Goal: Communication & Community: Answer question/provide support

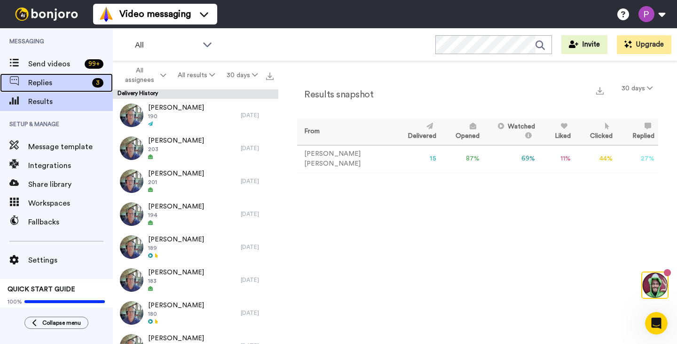
click at [33, 80] on span "Replies" at bounding box center [58, 82] width 60 height 11
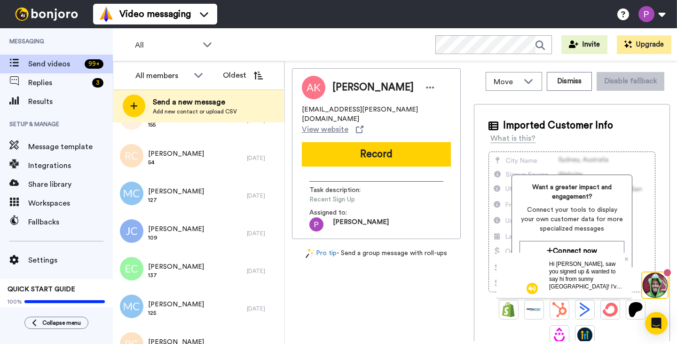
scroll to position [564, 0]
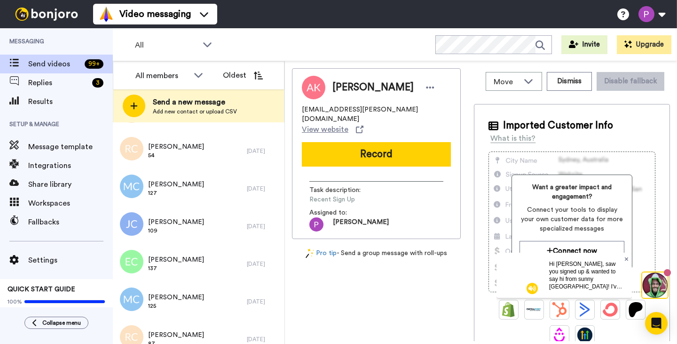
click at [628, 259] on icon at bounding box center [627, 259] width 4 height 6
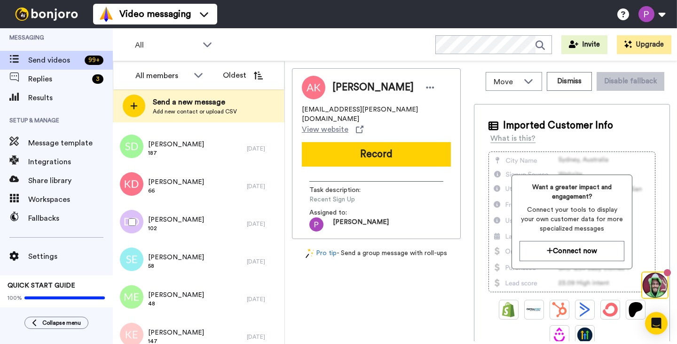
scroll to position [1167, 0]
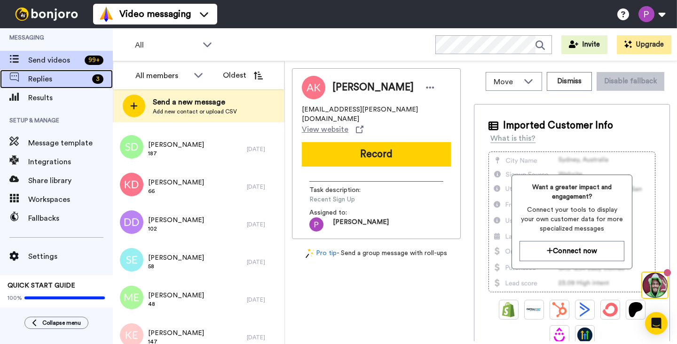
click at [49, 81] on span "Replies" at bounding box center [58, 78] width 60 height 11
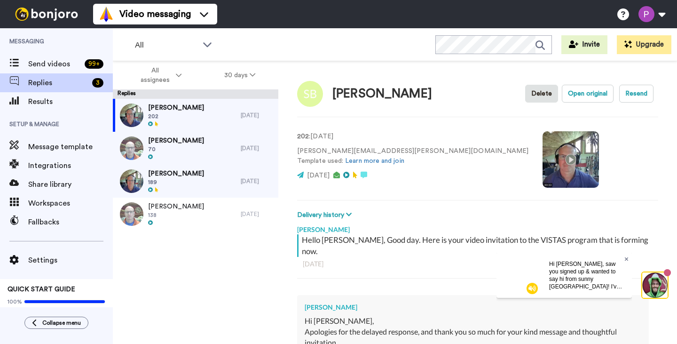
click at [626, 259] on icon at bounding box center [626, 259] width 4 height 4
type textarea "x"
